Goal: Complete application form: Complete application form

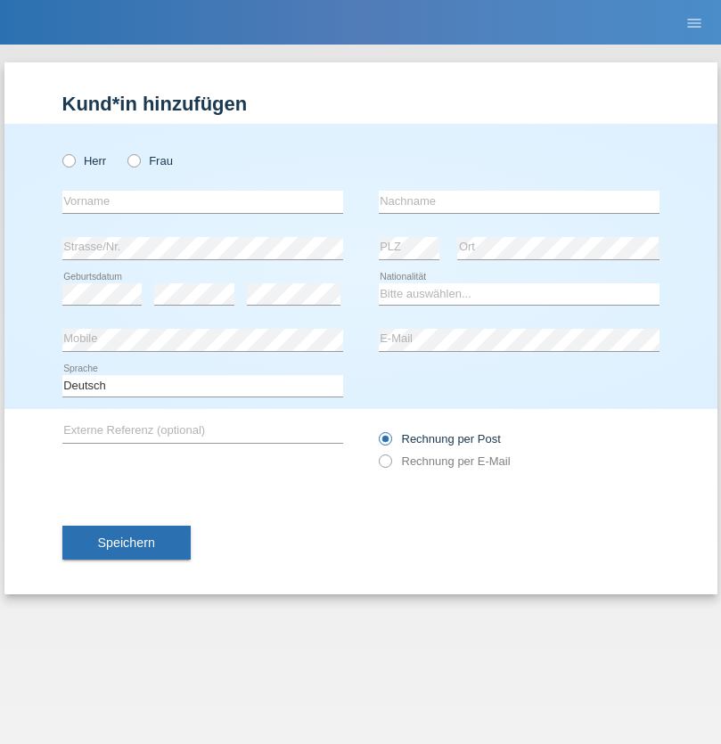
radio input "true"
click at [202, 201] on input "text" at bounding box center [202, 202] width 281 height 22
type input "Kevin"
click at [519, 201] on input "text" at bounding box center [519, 202] width 281 height 22
type input "Erni"
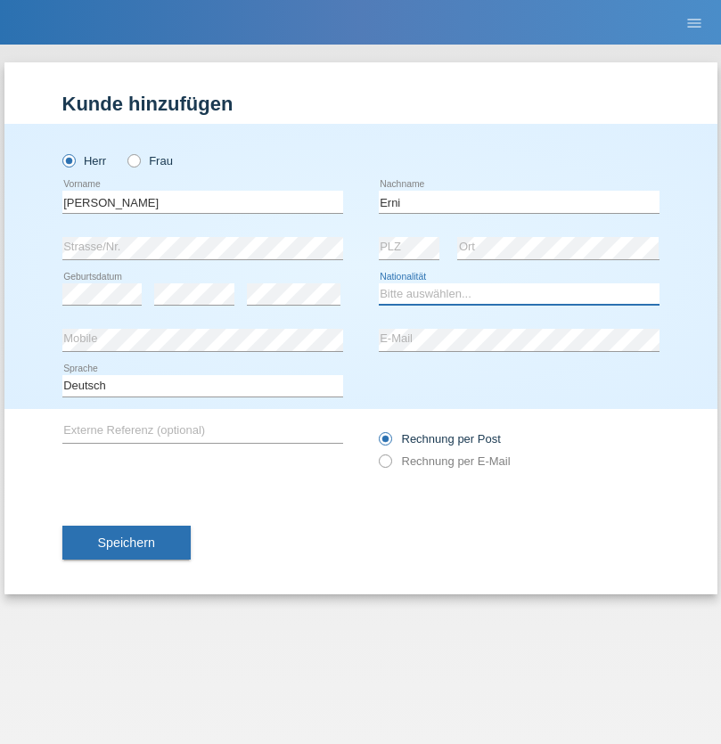
select select "CH"
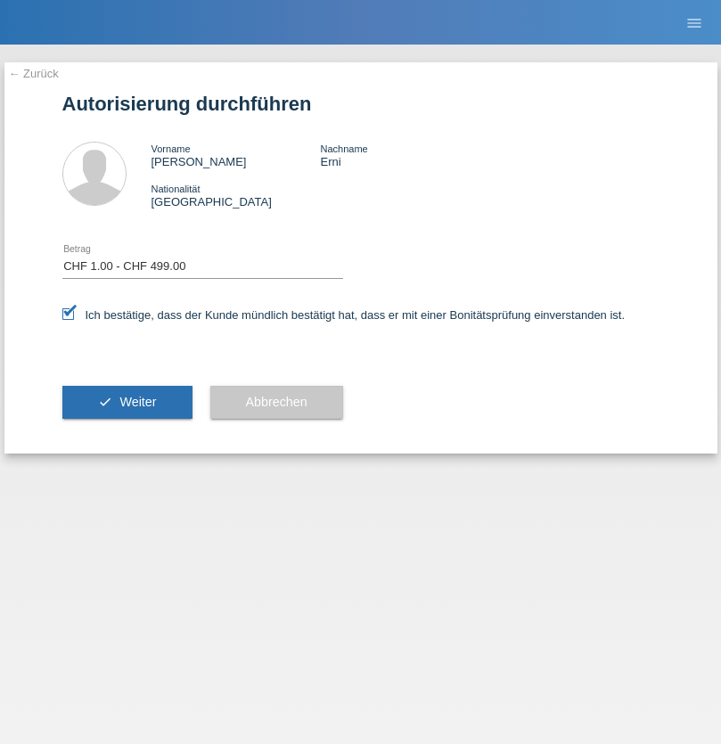
select select "1"
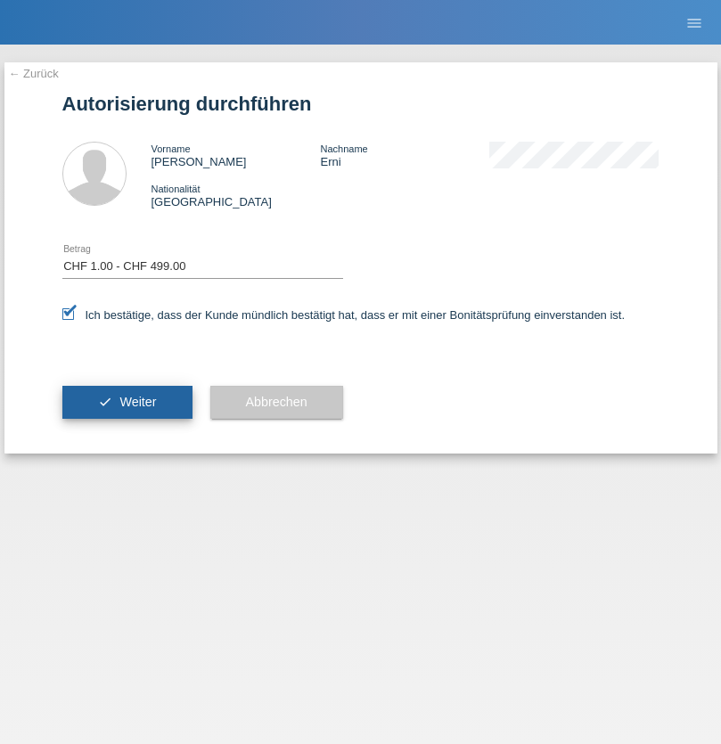
click at [127, 402] on span "Weiter" at bounding box center [137, 402] width 37 height 14
